Goal: Information Seeking & Learning: Understand process/instructions

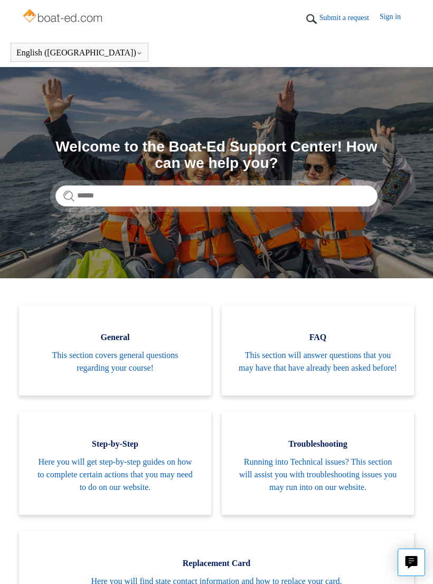
click at [182, 483] on span "Here you will get step-by-step guides on how to complete certain actions that y…" at bounding box center [115, 475] width 161 height 38
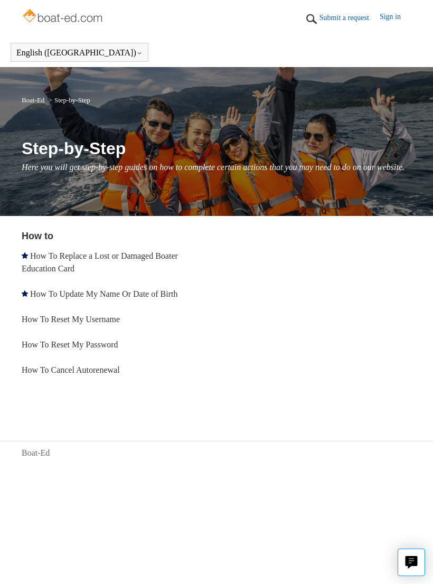
click at [167, 298] on link "How To Update My Name Or Date of Birth" at bounding box center [103, 293] width 147 height 9
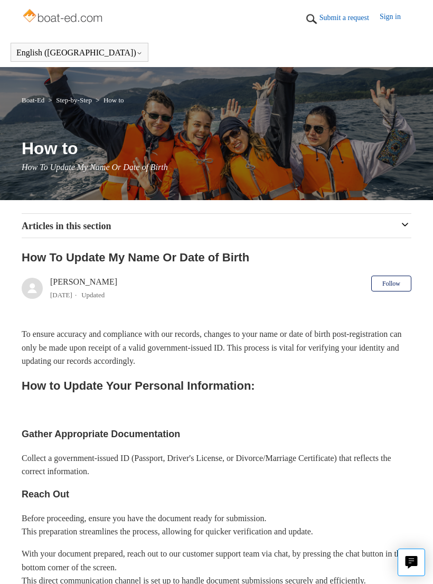
click at [343, 15] on link "Submit a request" at bounding box center [350, 17] width 60 height 11
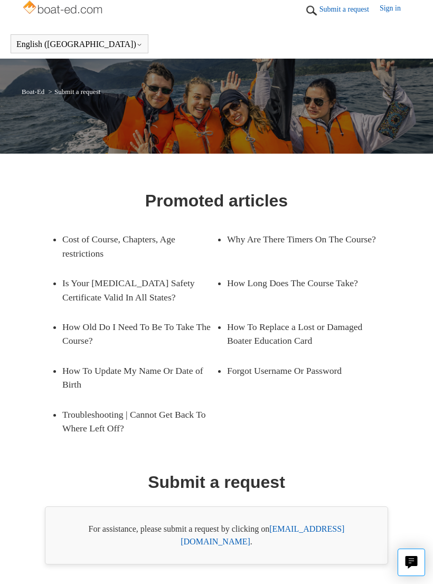
scroll to position [14, 0]
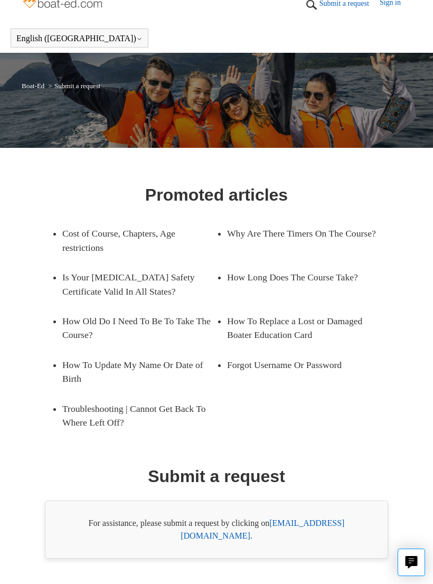
click at [200, 362] on link "How To Update My Name Or Date of Birth" at bounding box center [139, 372] width 154 height 44
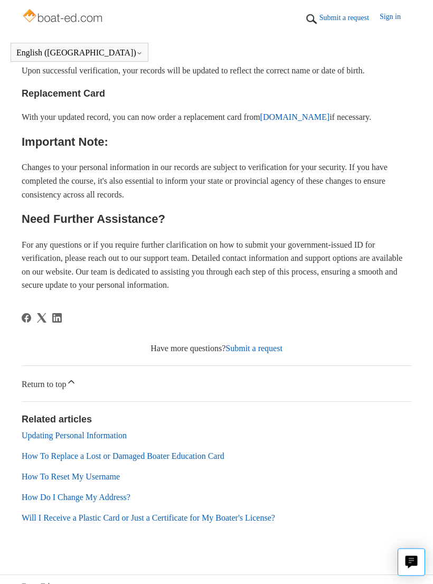
scroll to position [635, 0]
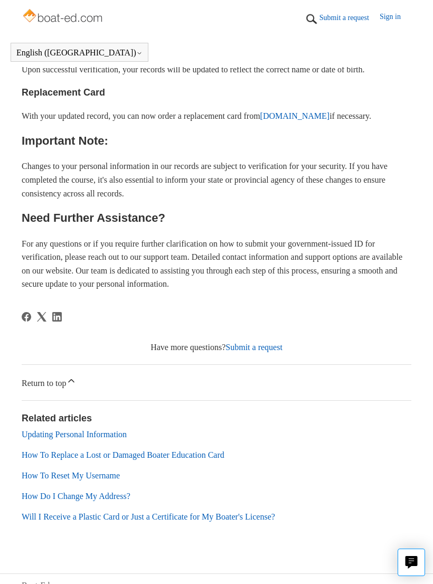
click at [125, 434] on link "Updating Personal Information" at bounding box center [74, 434] width 105 height 9
